Goal: Feedback & Contribution: Leave review/rating

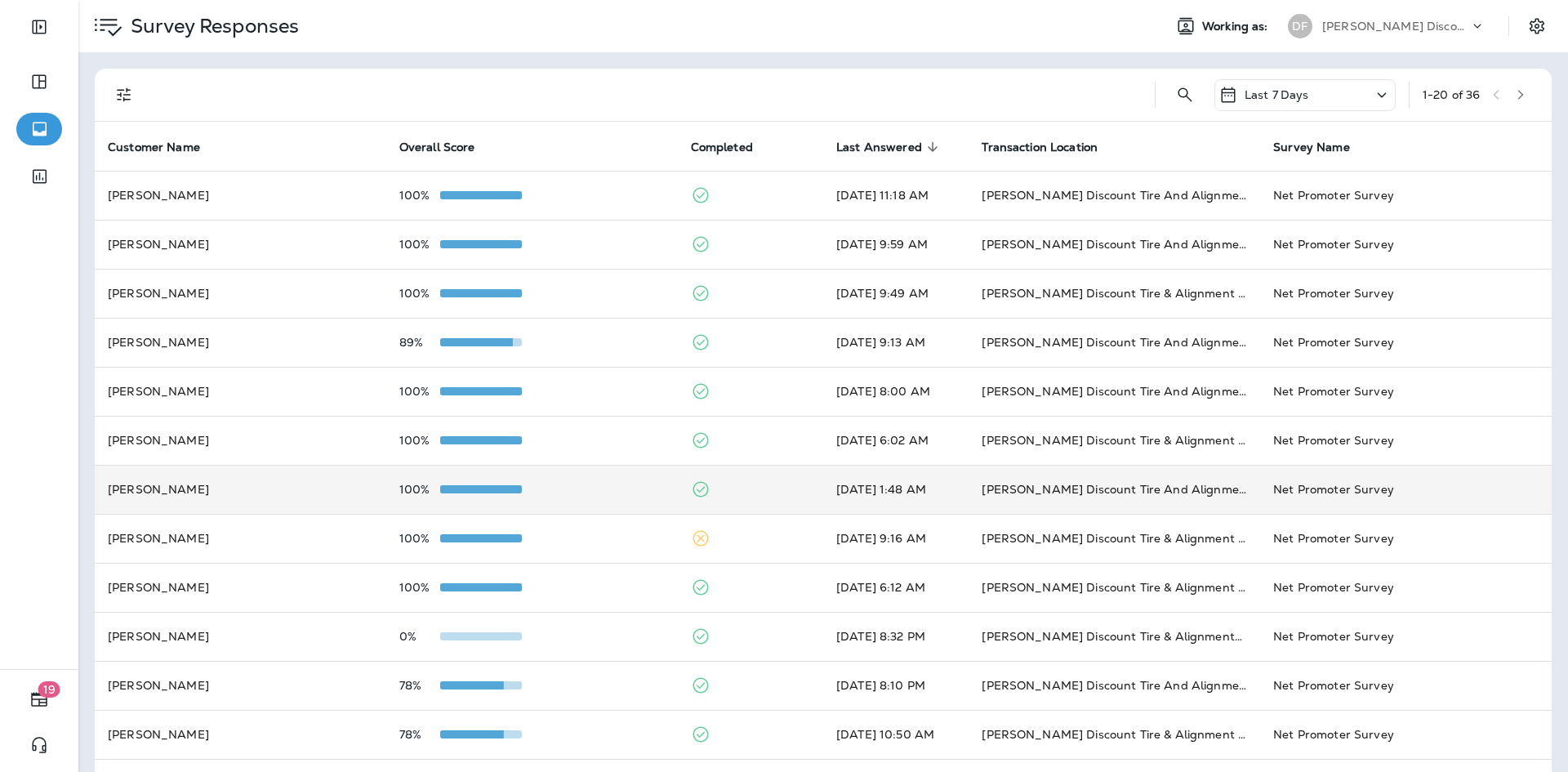
click at [242, 496] on td "[PERSON_NAME]" at bounding box center [240, 488] width 292 height 49
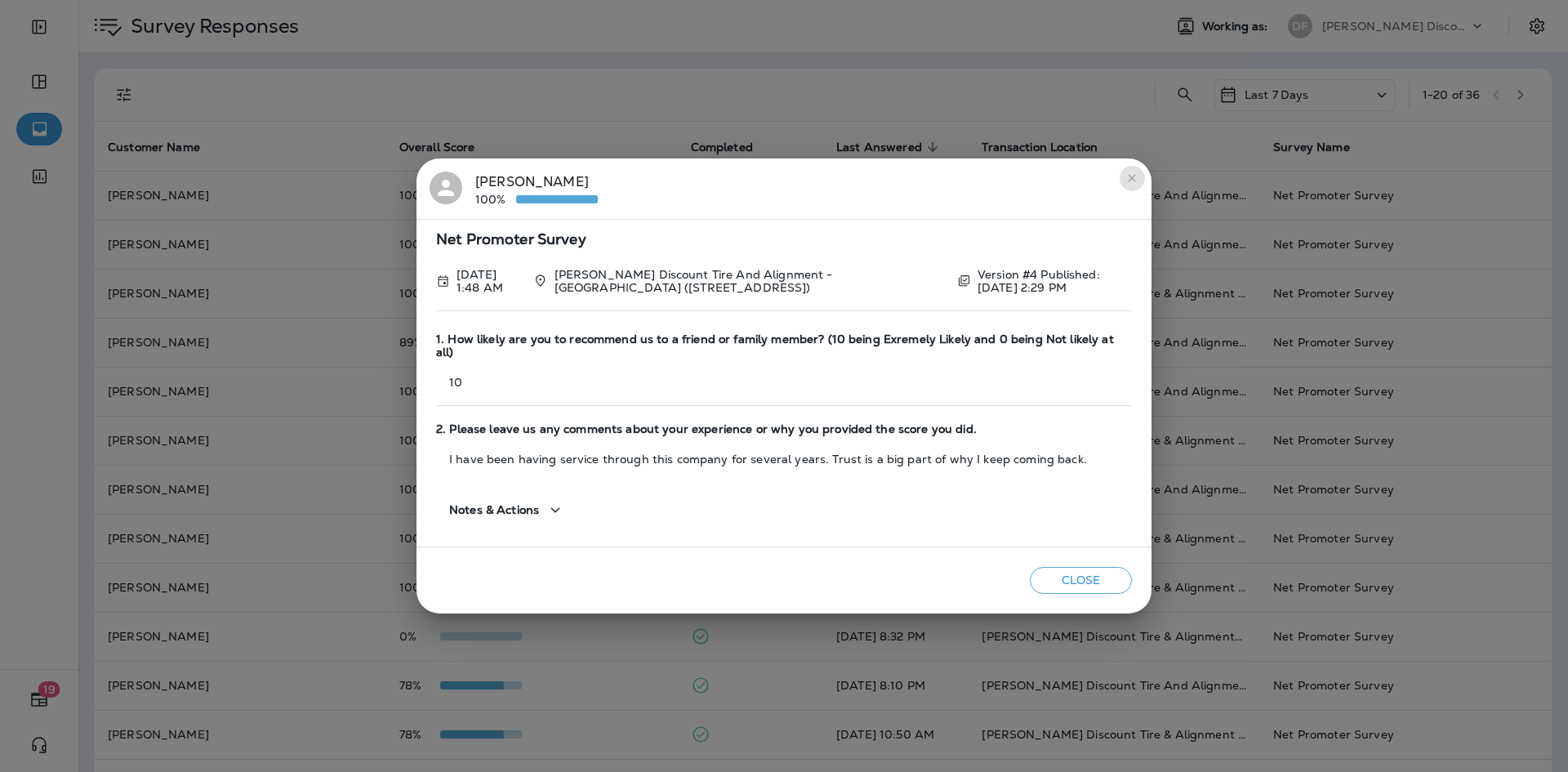
click at [1132, 185] on icon "close" at bounding box center [1132, 178] width 13 height 13
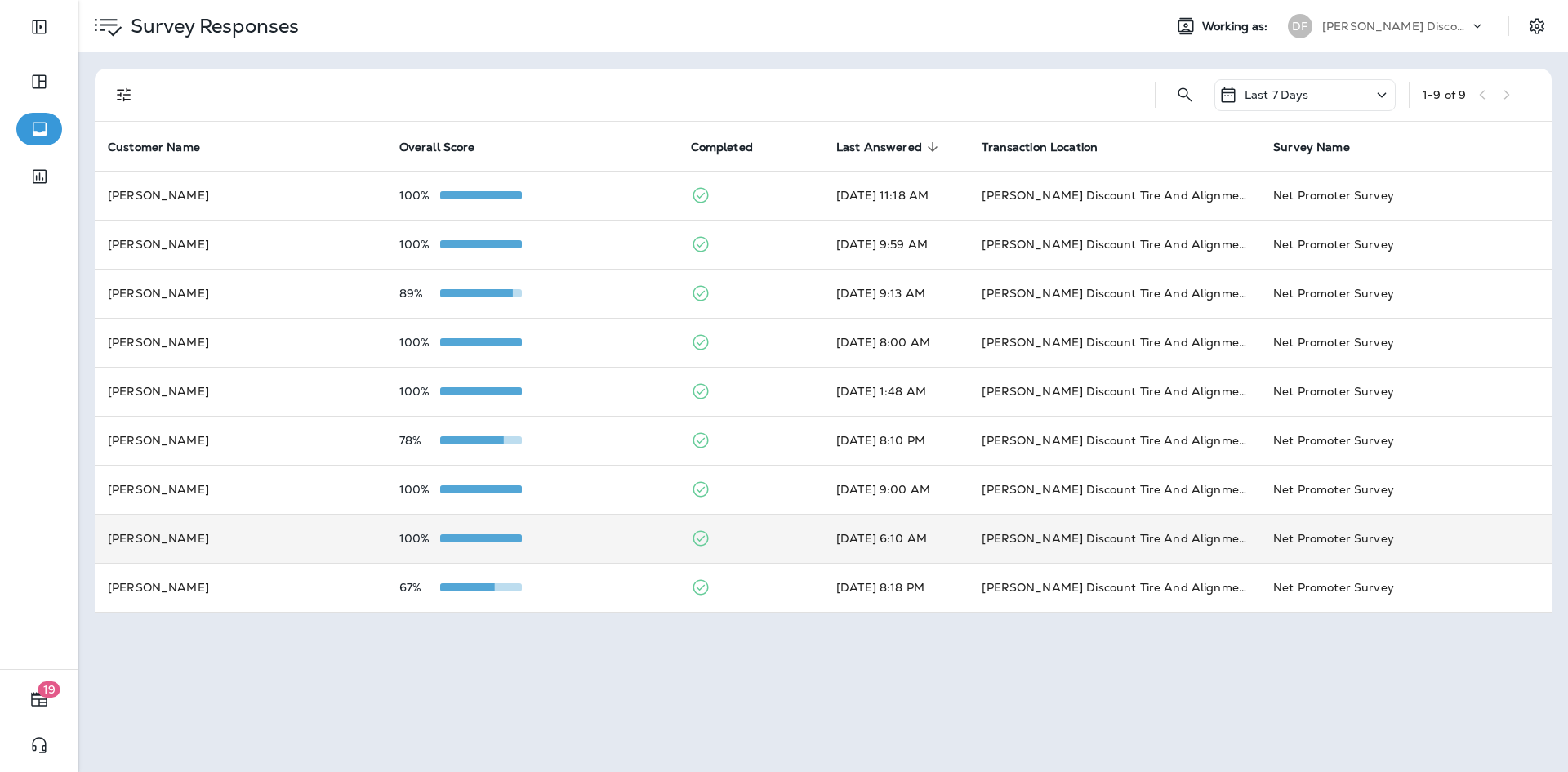
click at [1045, 557] on td "[PERSON_NAME] Discount Tire And Alignment - [GEOGRAPHIC_DATA] ([STREET_ADDRESS])" at bounding box center [1114, 537] width 292 height 49
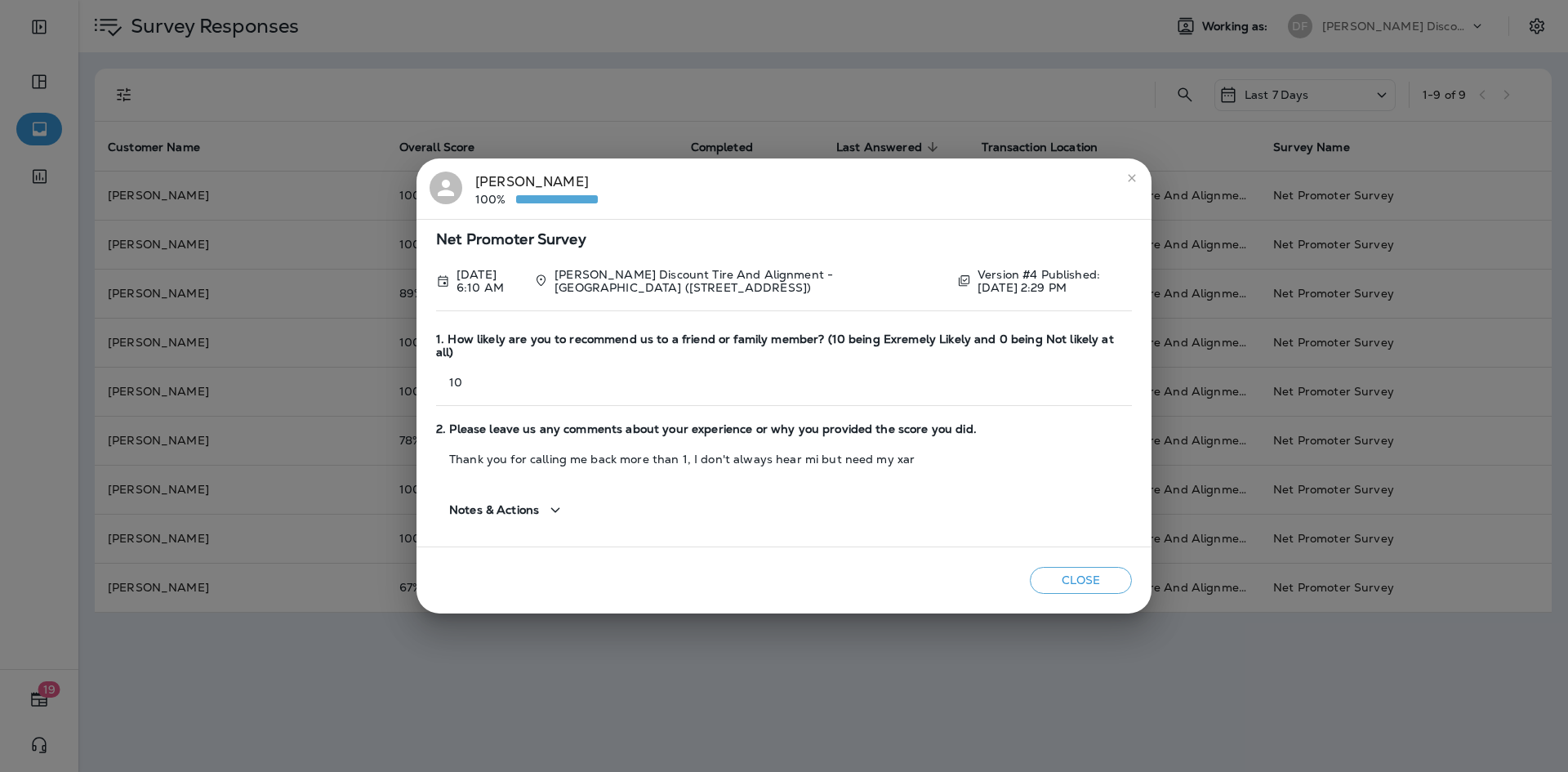
click at [1138, 183] on button "close" at bounding box center [1132, 178] width 27 height 27
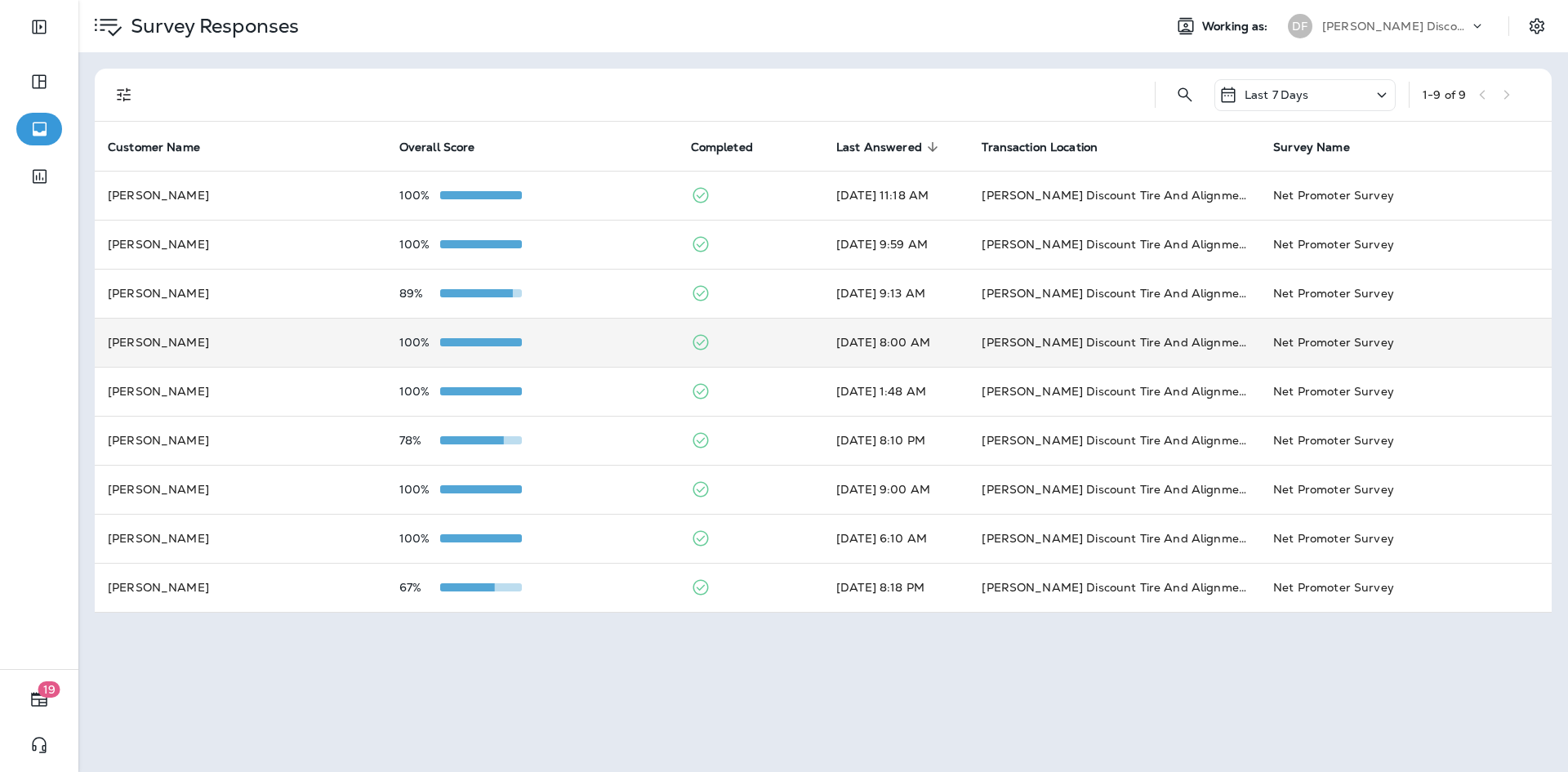
click at [151, 339] on td "[PERSON_NAME]" at bounding box center [240, 342] width 292 height 49
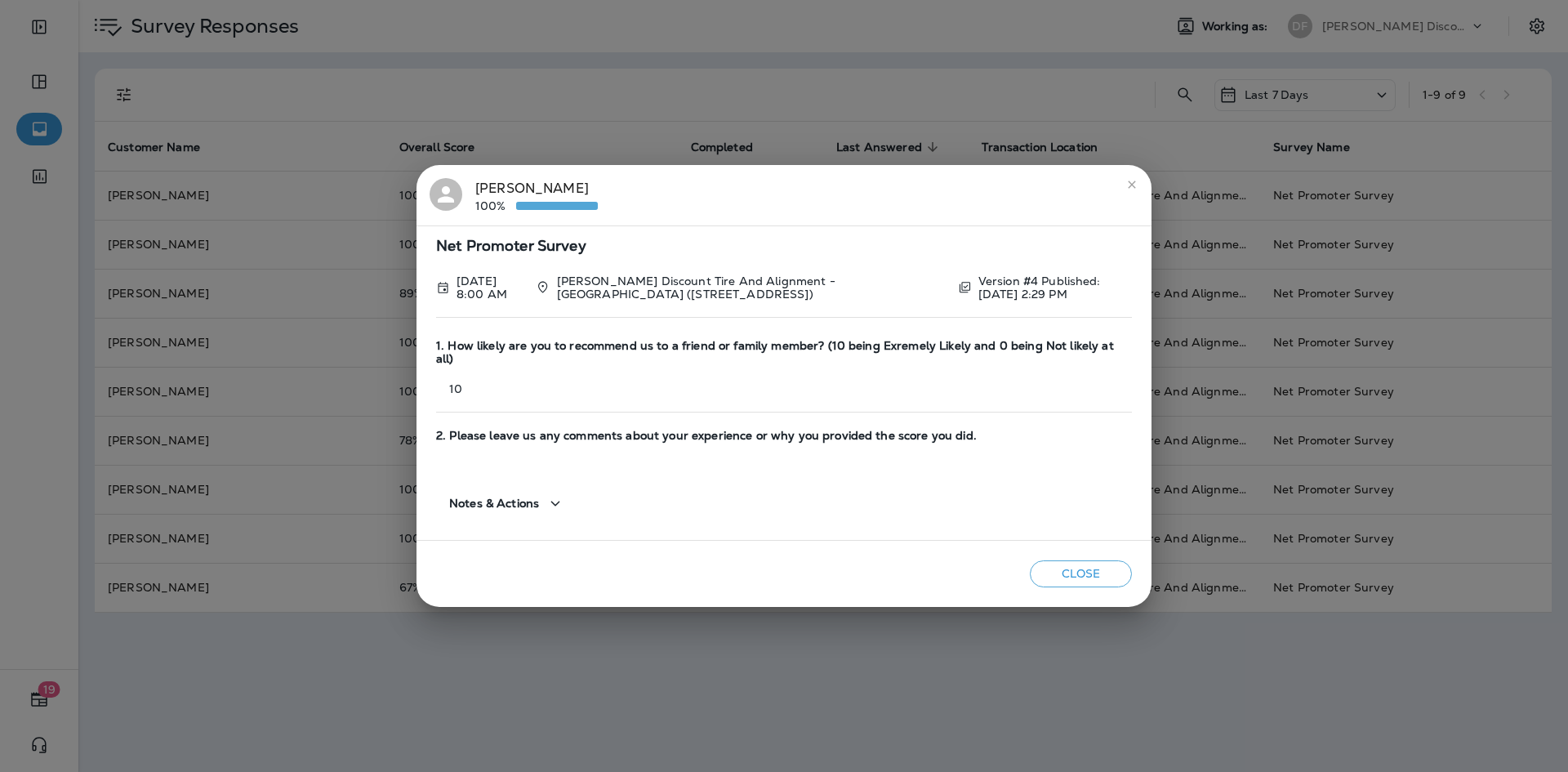
click at [1138, 188] on icon "close" at bounding box center [1132, 185] width 13 height 13
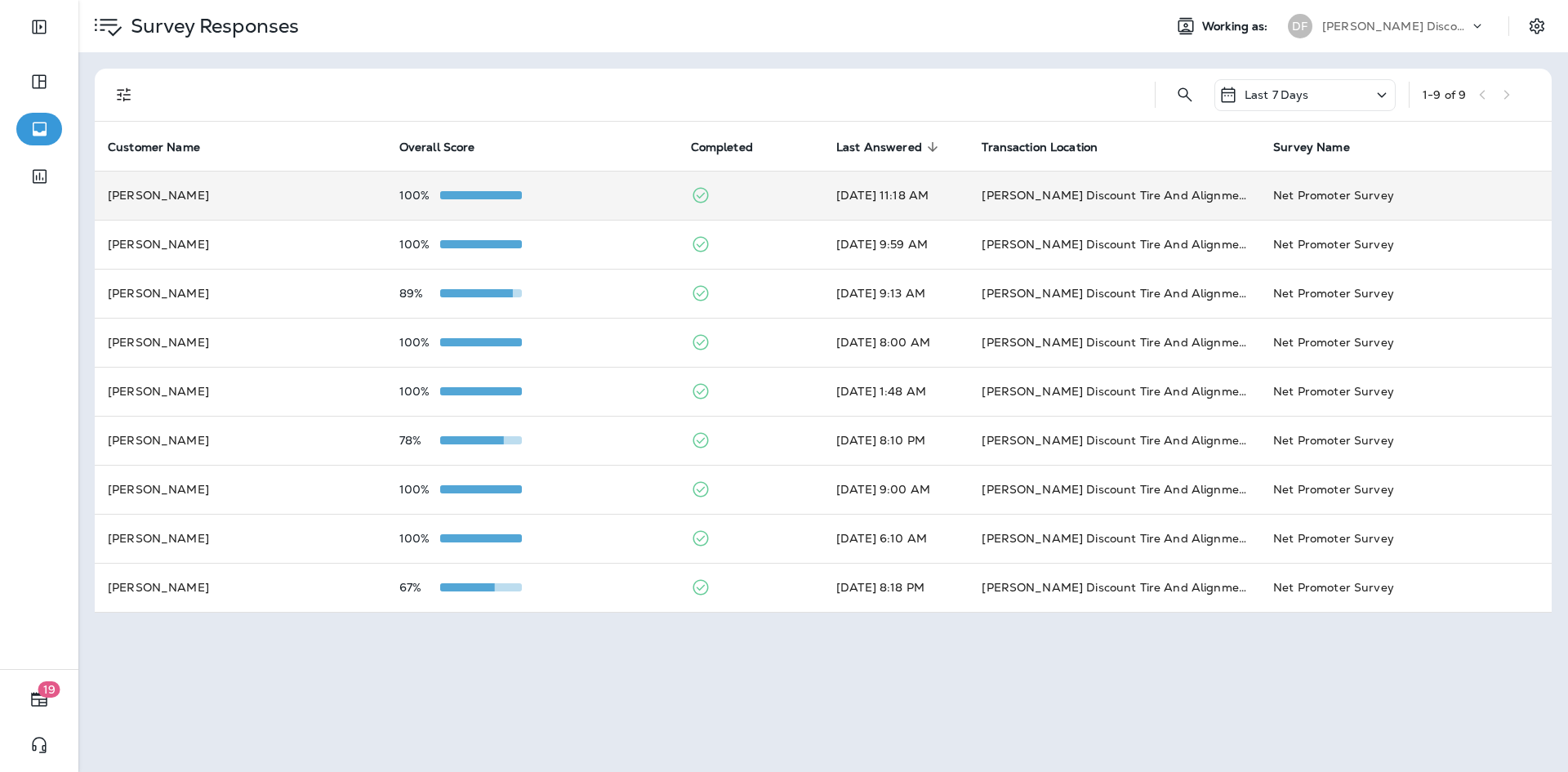
click at [253, 198] on td "[PERSON_NAME]" at bounding box center [240, 195] width 292 height 49
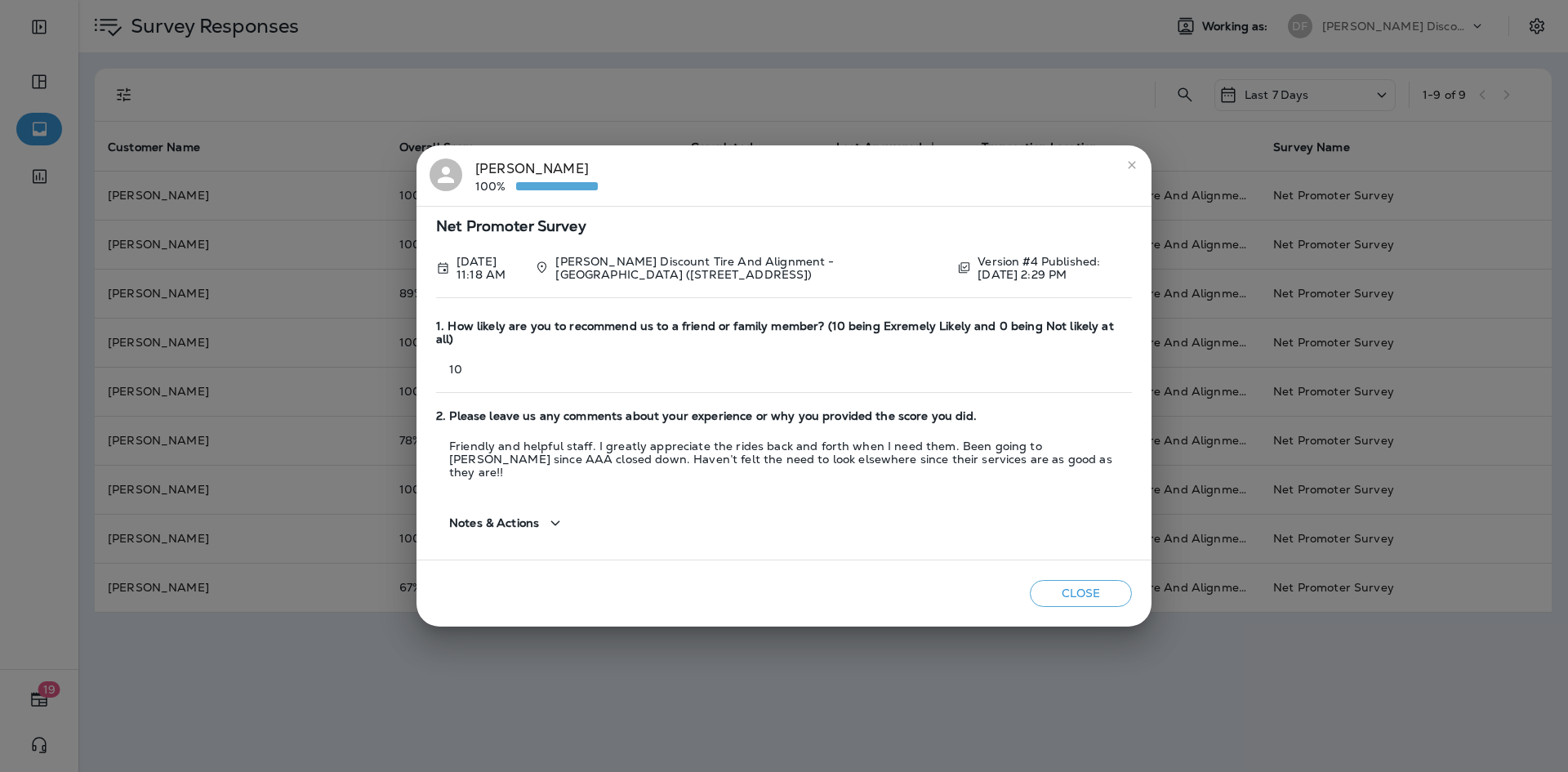
click at [1133, 172] on icon "close" at bounding box center [1132, 165] width 13 height 13
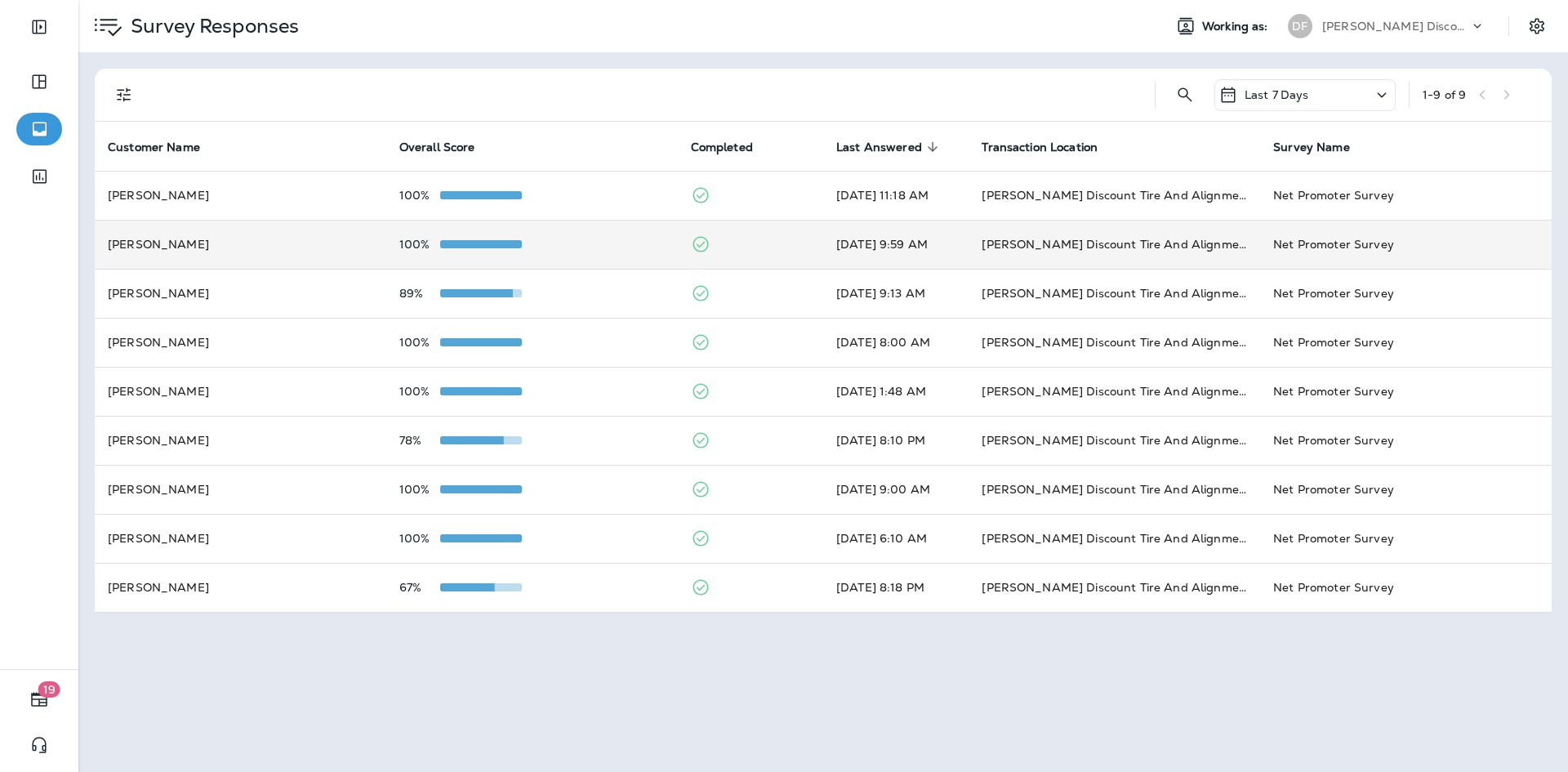
click at [334, 255] on td "[PERSON_NAME]" at bounding box center [240, 244] width 292 height 49
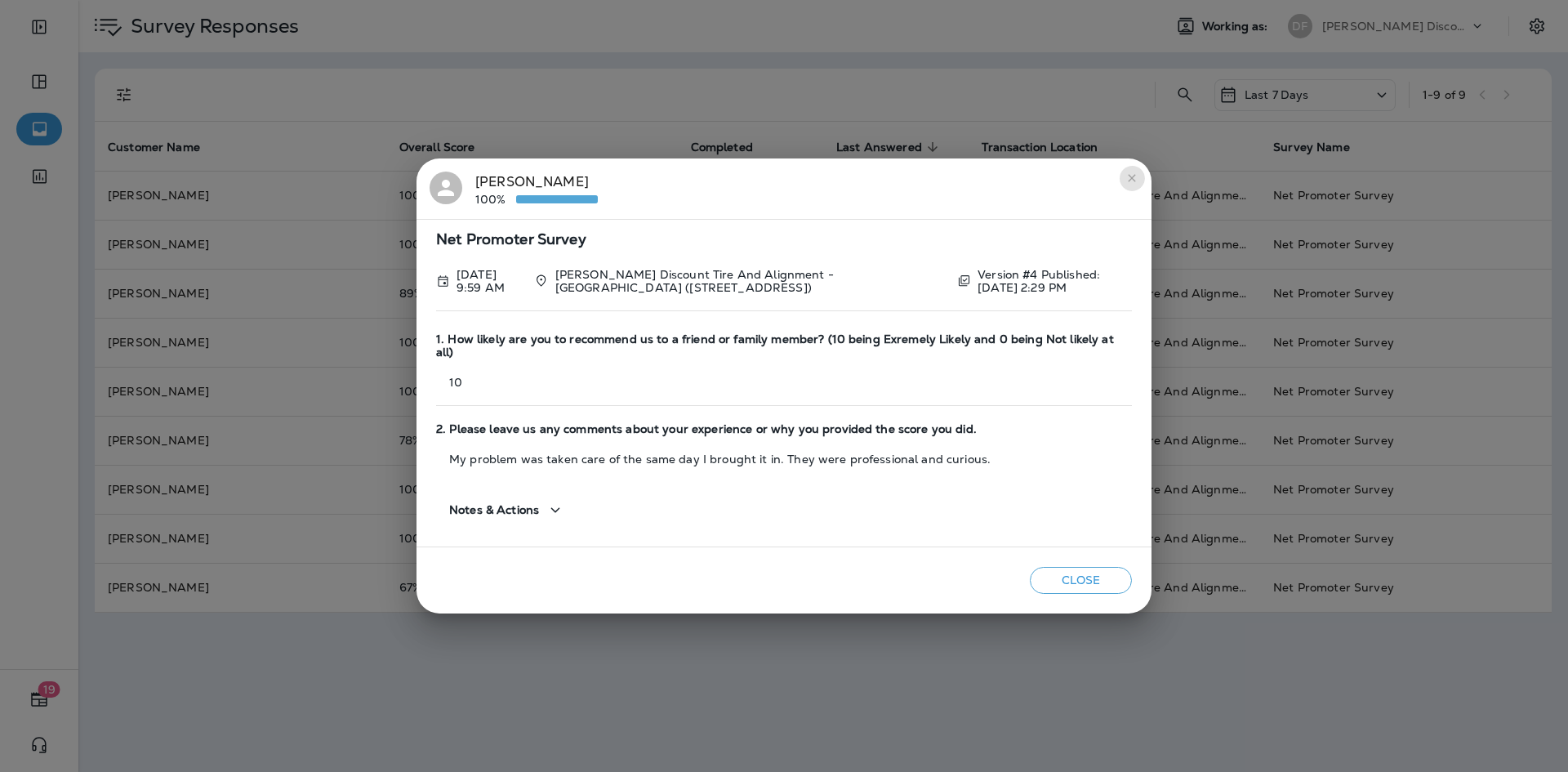
click at [1126, 185] on icon "close" at bounding box center [1132, 178] width 13 height 13
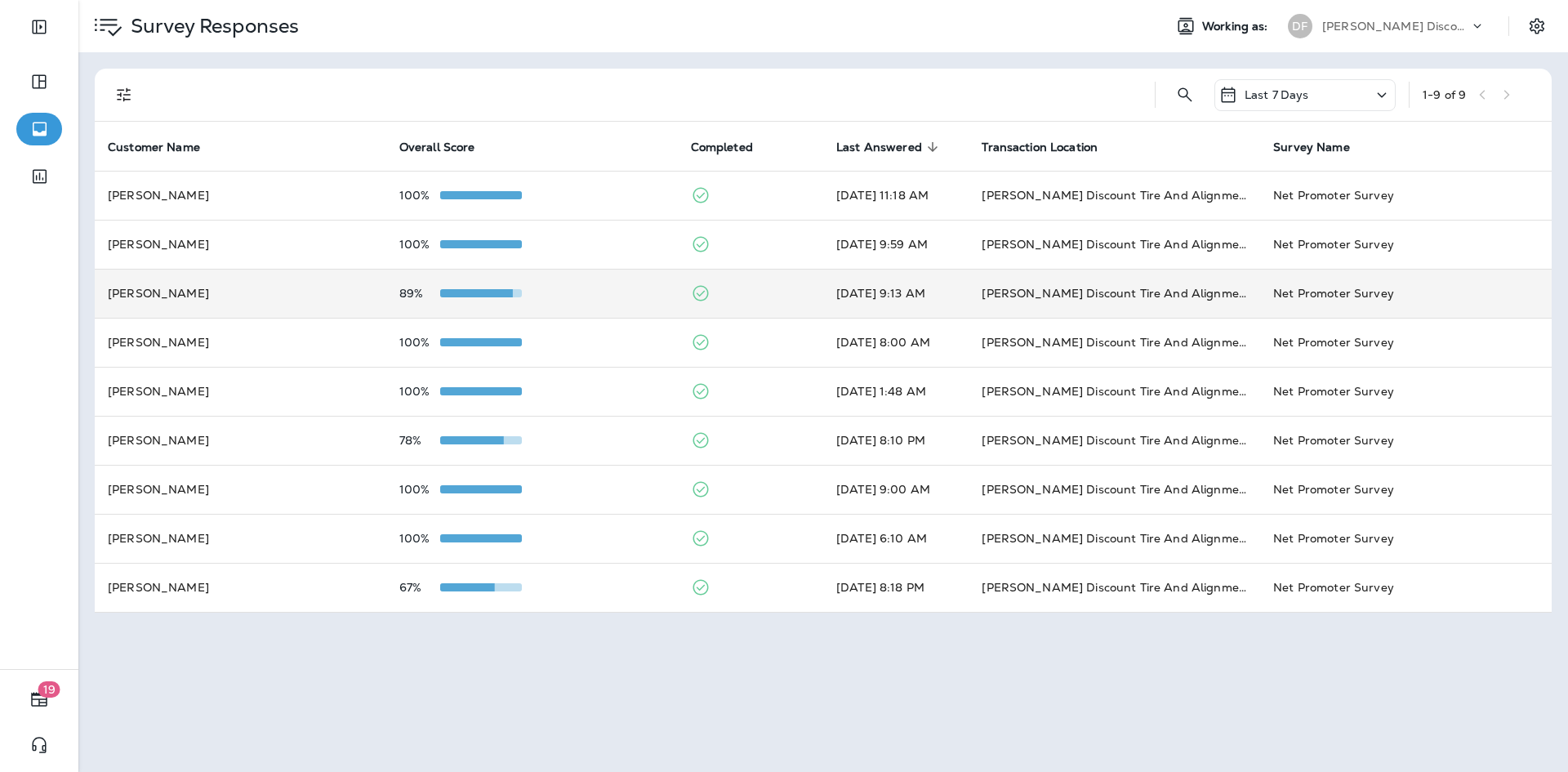
click at [240, 301] on td "[PERSON_NAME]" at bounding box center [240, 293] width 292 height 49
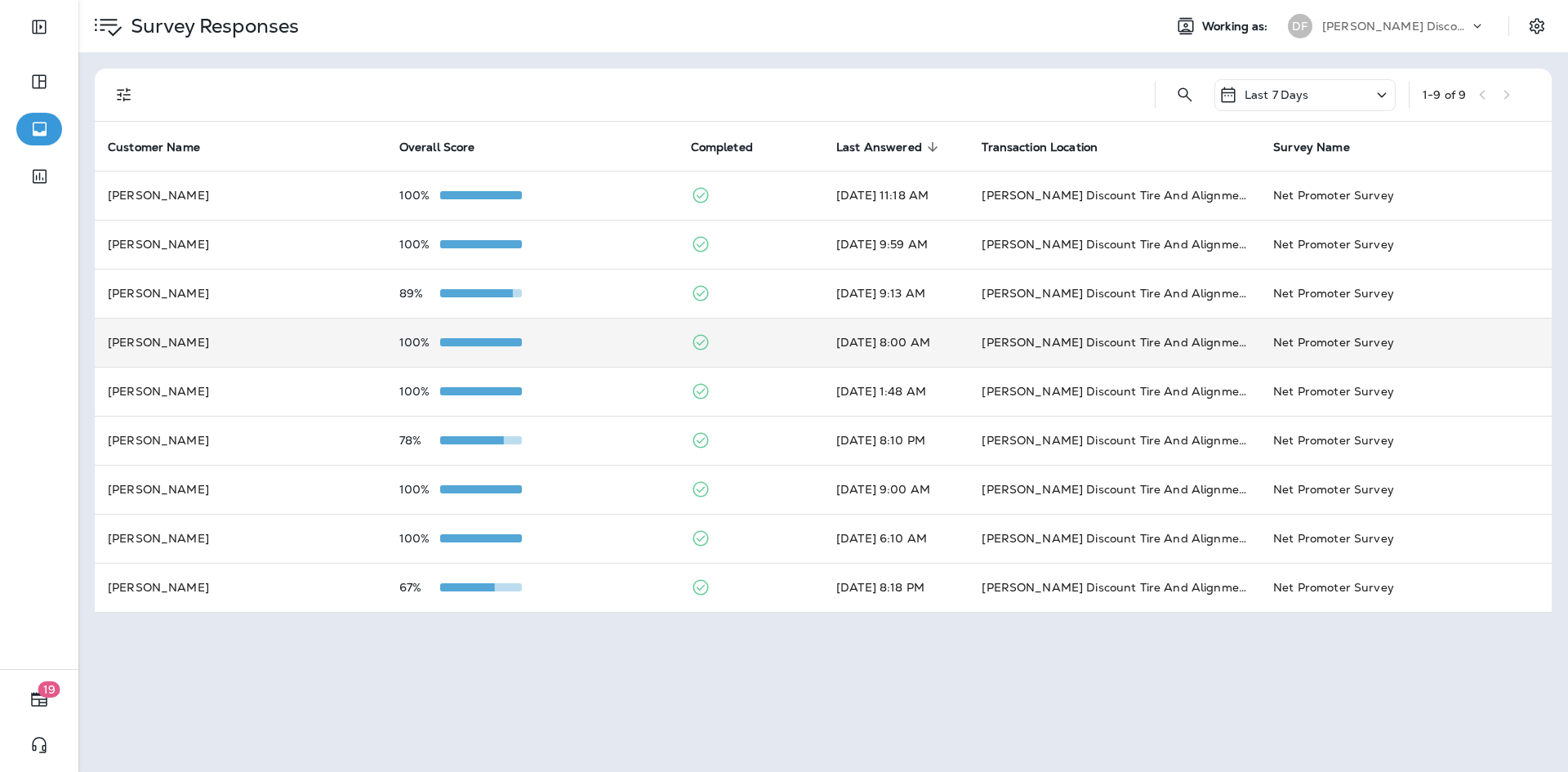
click at [208, 342] on td "[PERSON_NAME]" at bounding box center [240, 342] width 292 height 49
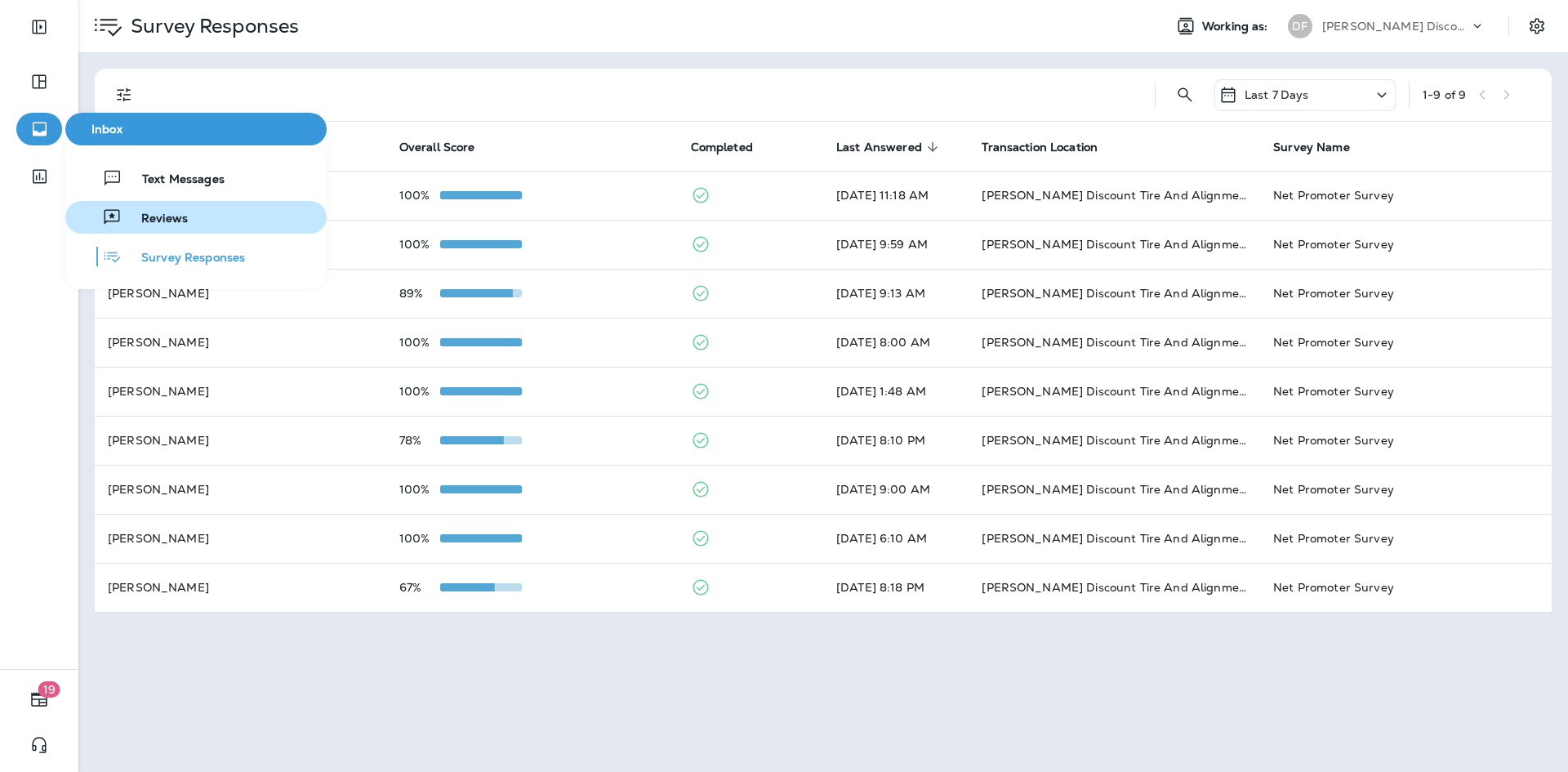
click at [219, 223] on button "Reviews" at bounding box center [196, 216] width 261 height 32
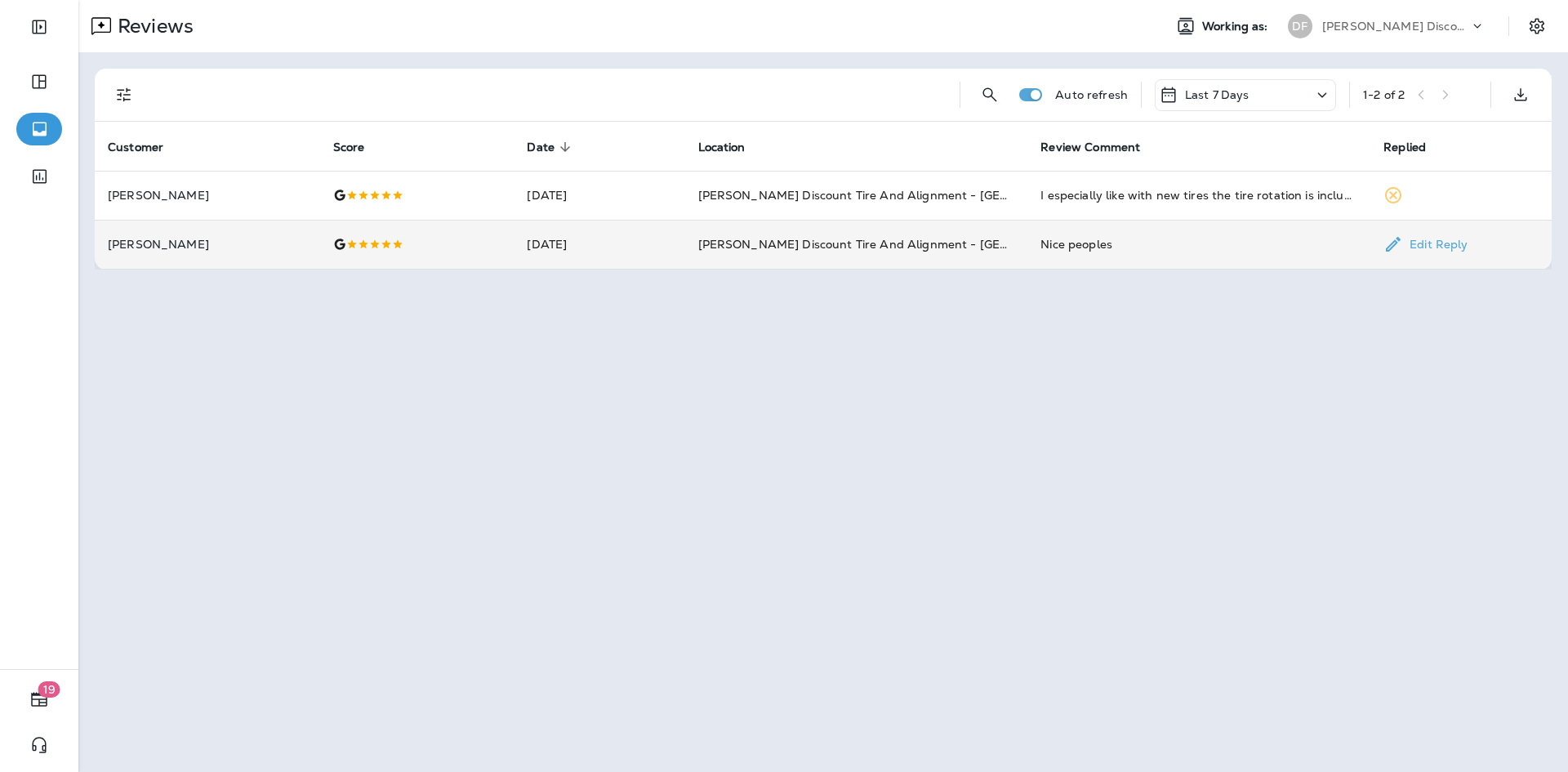
click at [787, 231] on td "[PERSON_NAME] Discount Tire And Alignment - [GEOGRAPHIC_DATA] ([STREET_ADDRESS])" at bounding box center [857, 244] width 343 height 49
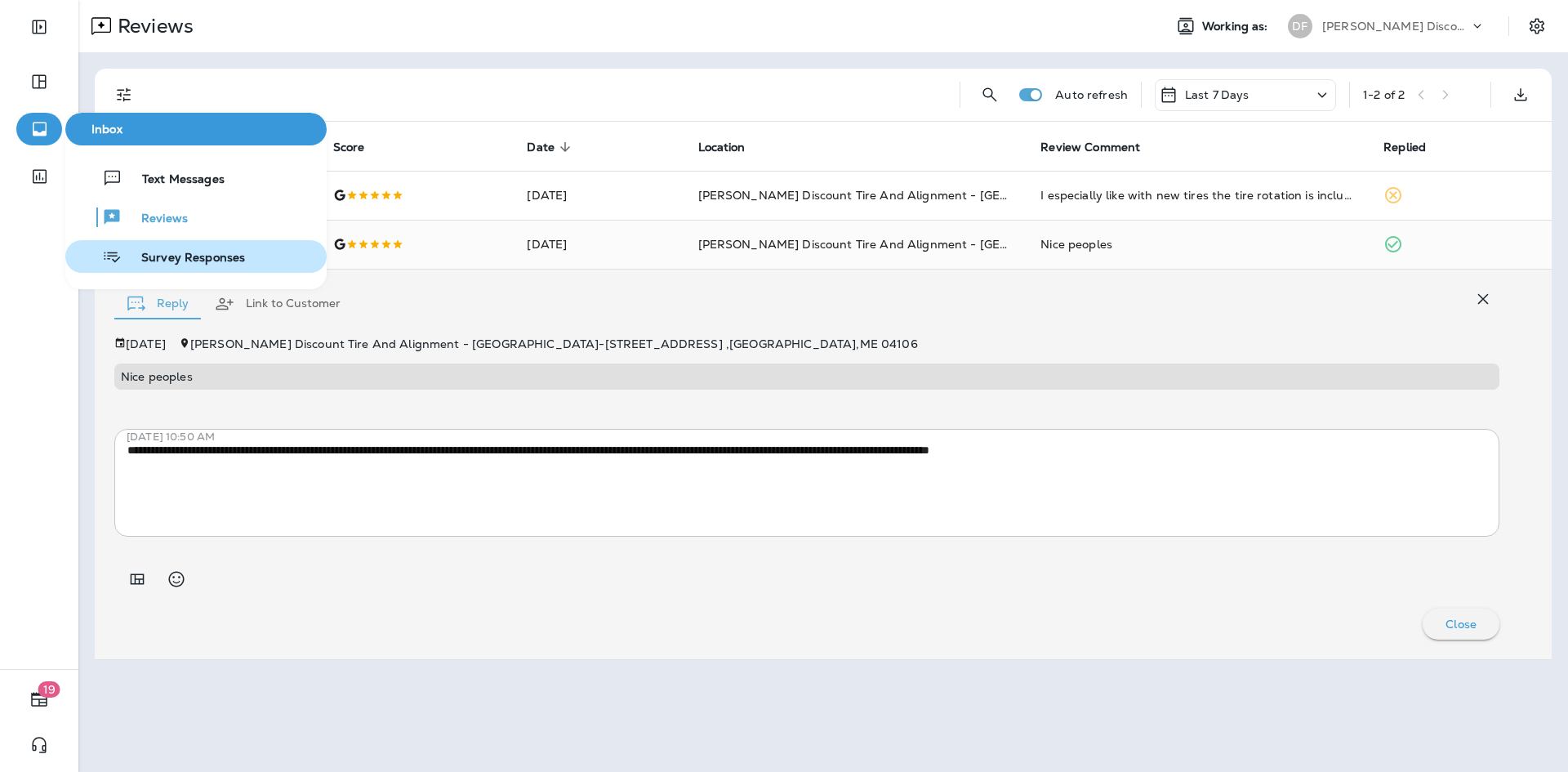
click at [240, 254] on span "Survey Responses" at bounding box center [183, 258] width 124 height 16
